Goal: Information Seeking & Learning: Learn about a topic

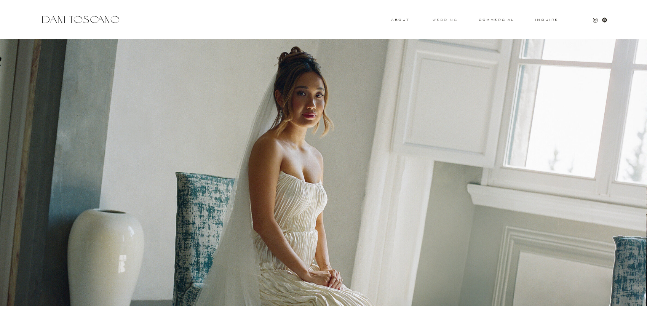
click at [448, 19] on h3 "wedding" at bounding box center [445, 19] width 25 height 3
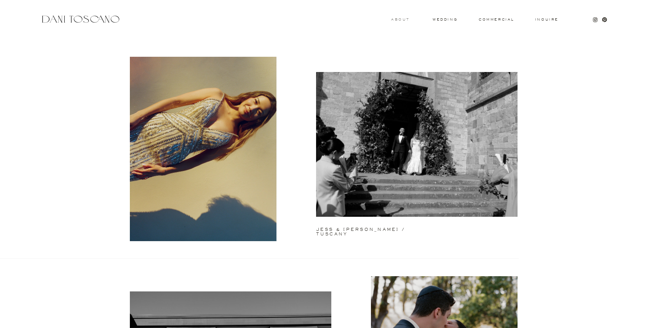
click at [398, 18] on h3 "About" at bounding box center [399, 19] width 17 height 3
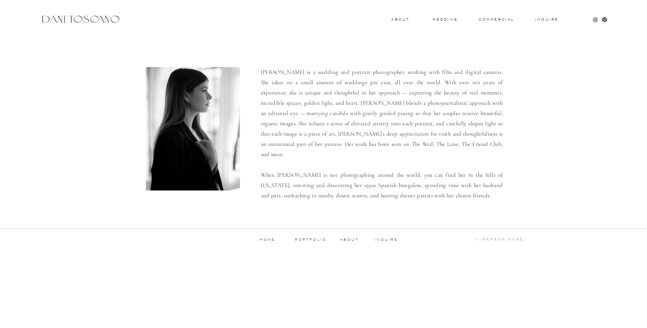
click at [353, 239] on p "about" at bounding box center [350, 239] width 21 height 3
click at [445, 19] on h3 "wedding" at bounding box center [445, 19] width 25 height 3
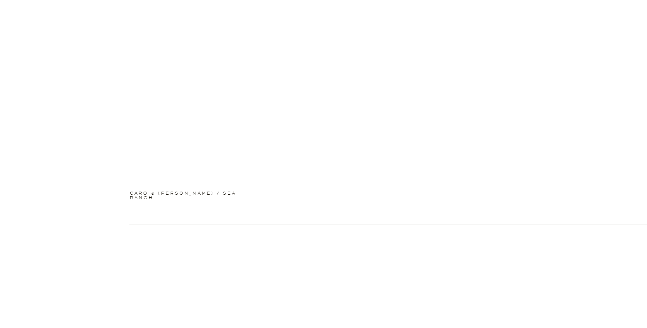
scroll to position [673, 0]
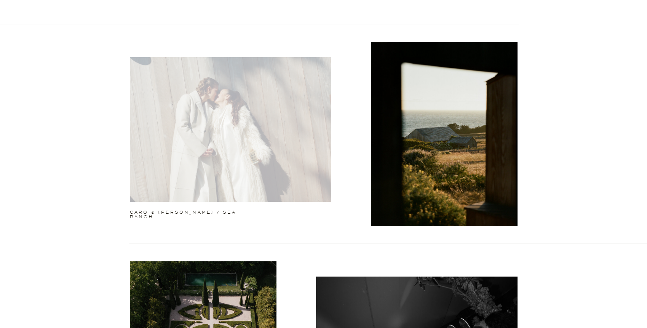
click at [182, 136] on div at bounding box center [230, 129] width 201 height 145
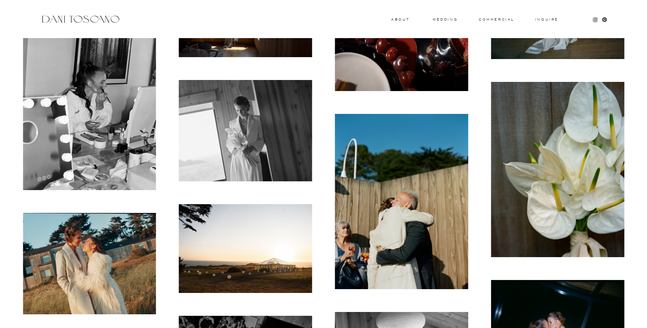
scroll to position [3004, 0]
